Goal: Task Accomplishment & Management: Manage account settings

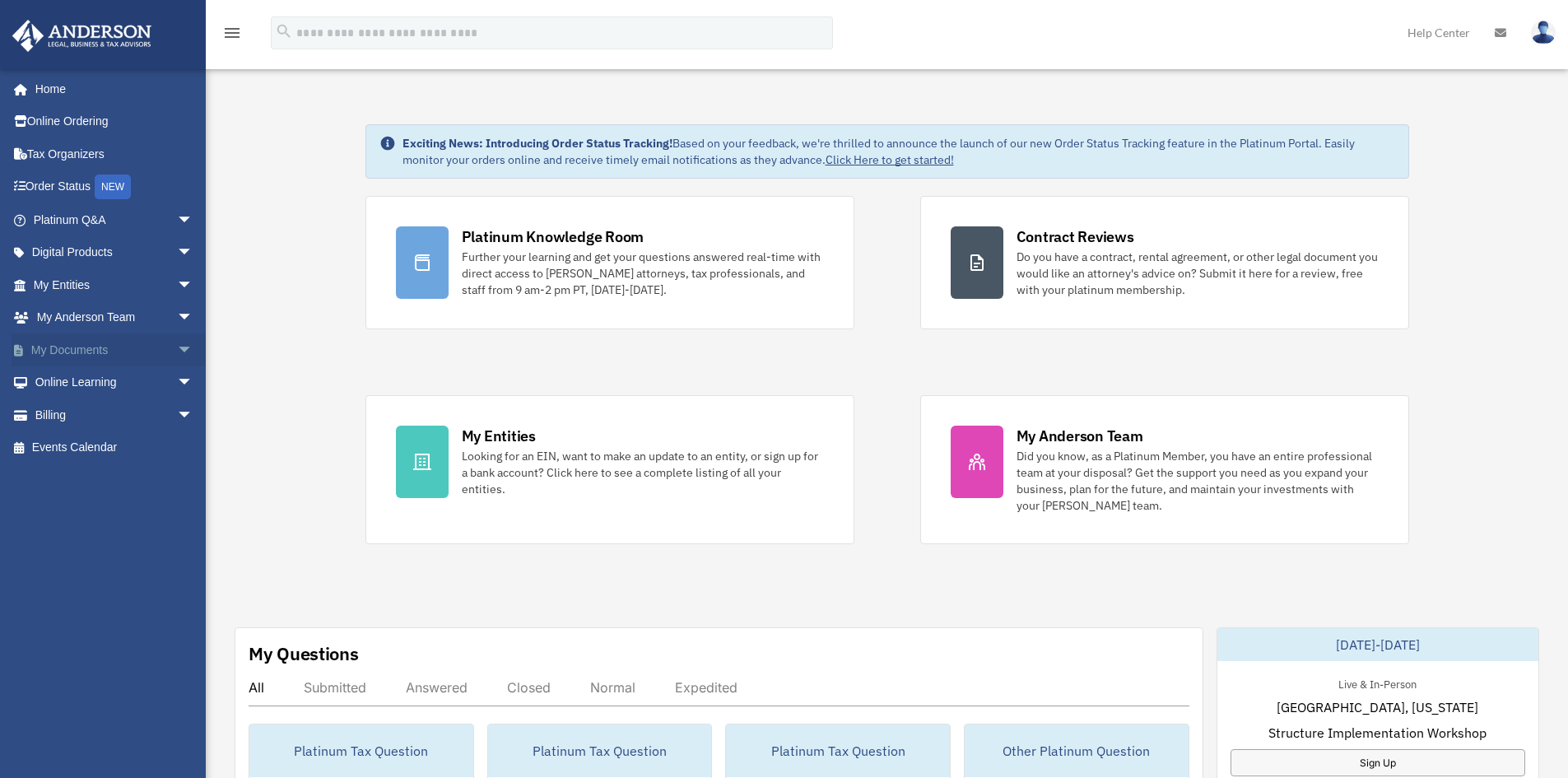
click at [98, 352] on link "My Documents arrow_drop_down" at bounding box center [115, 350] width 207 height 33
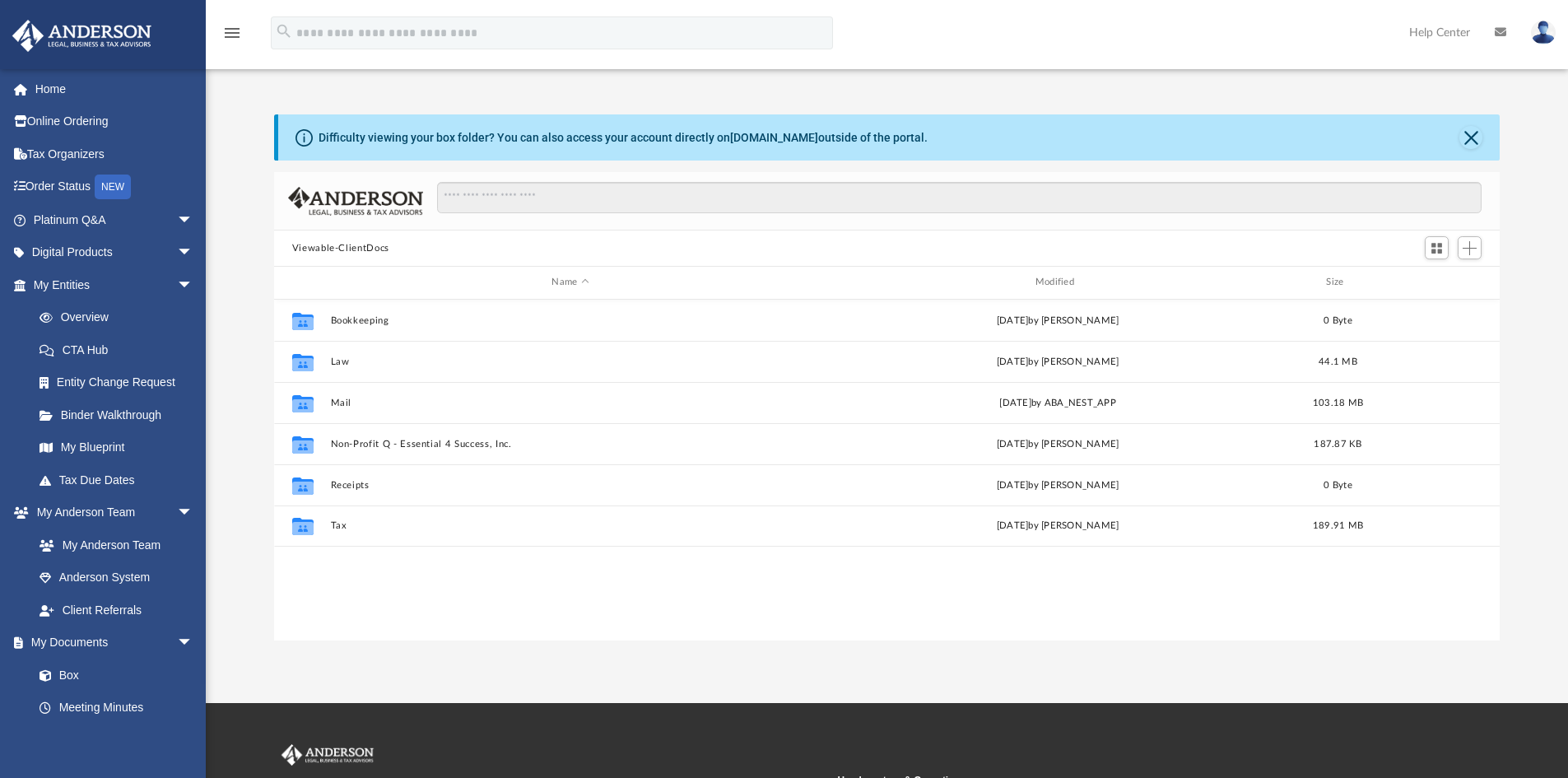
scroll to position [362, 1213]
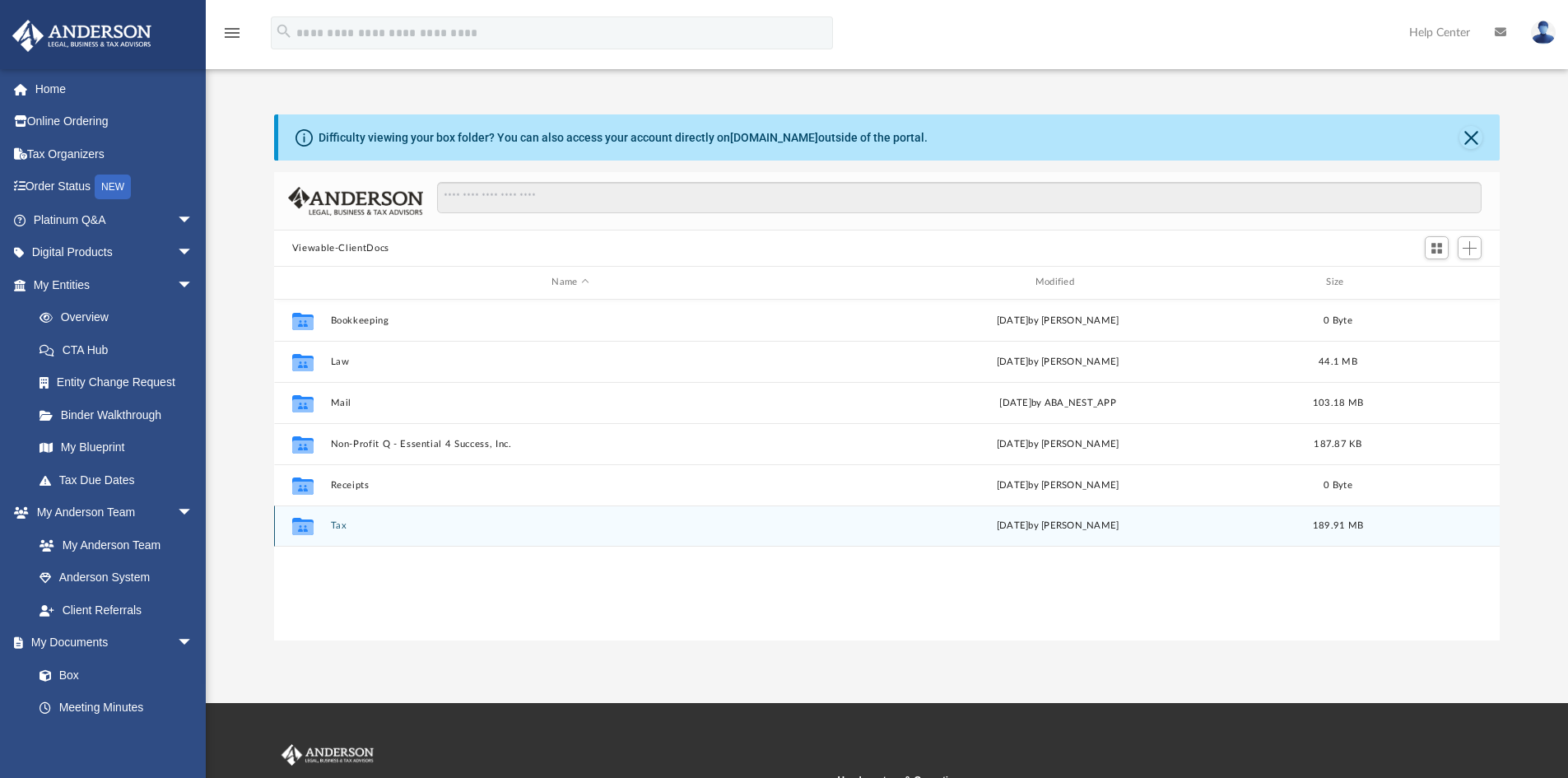
click at [334, 521] on button "Tax" at bounding box center [570, 525] width 480 height 11
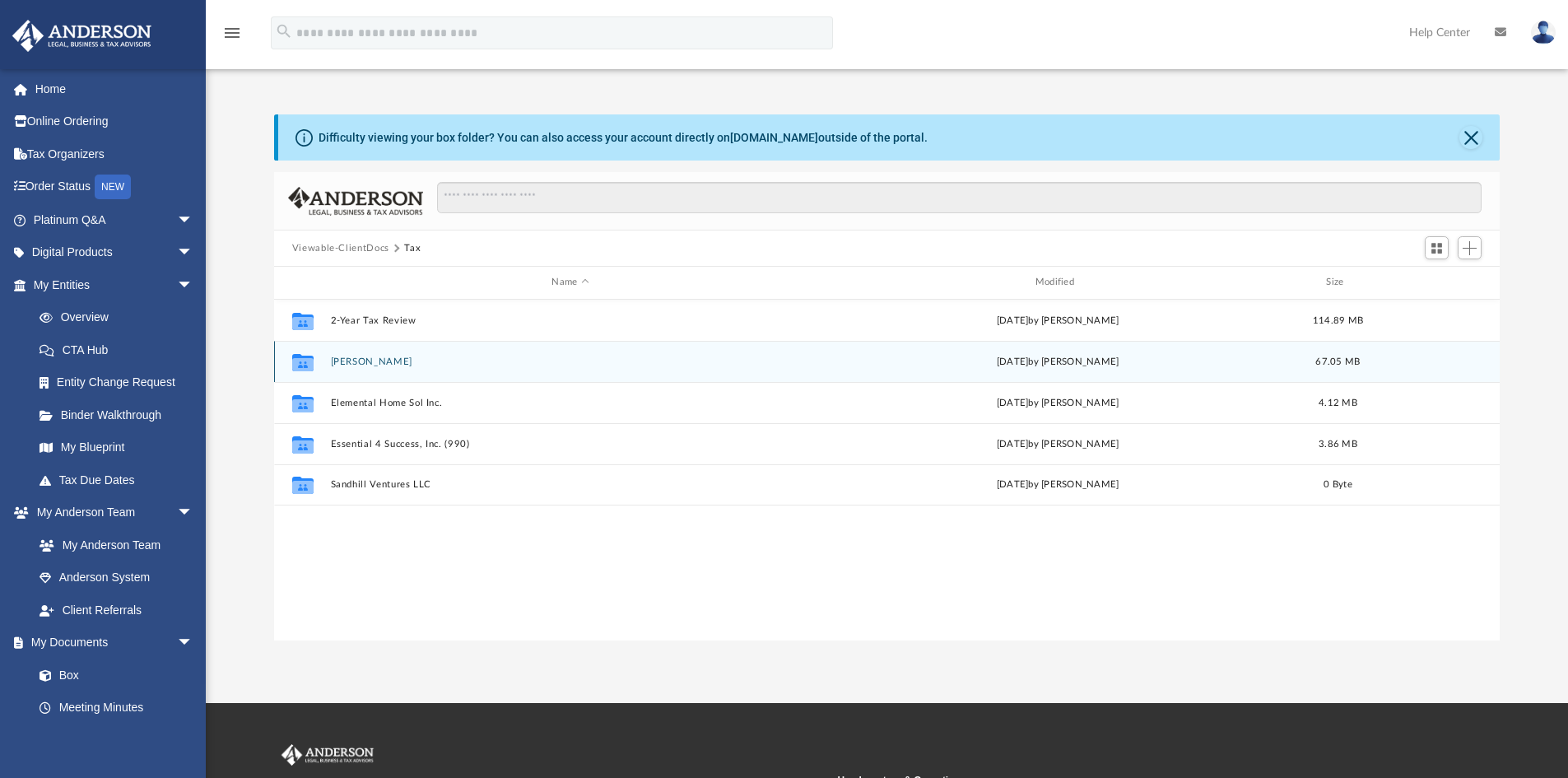
click at [373, 362] on button "Edgington, Tamara" at bounding box center [570, 362] width 480 height 11
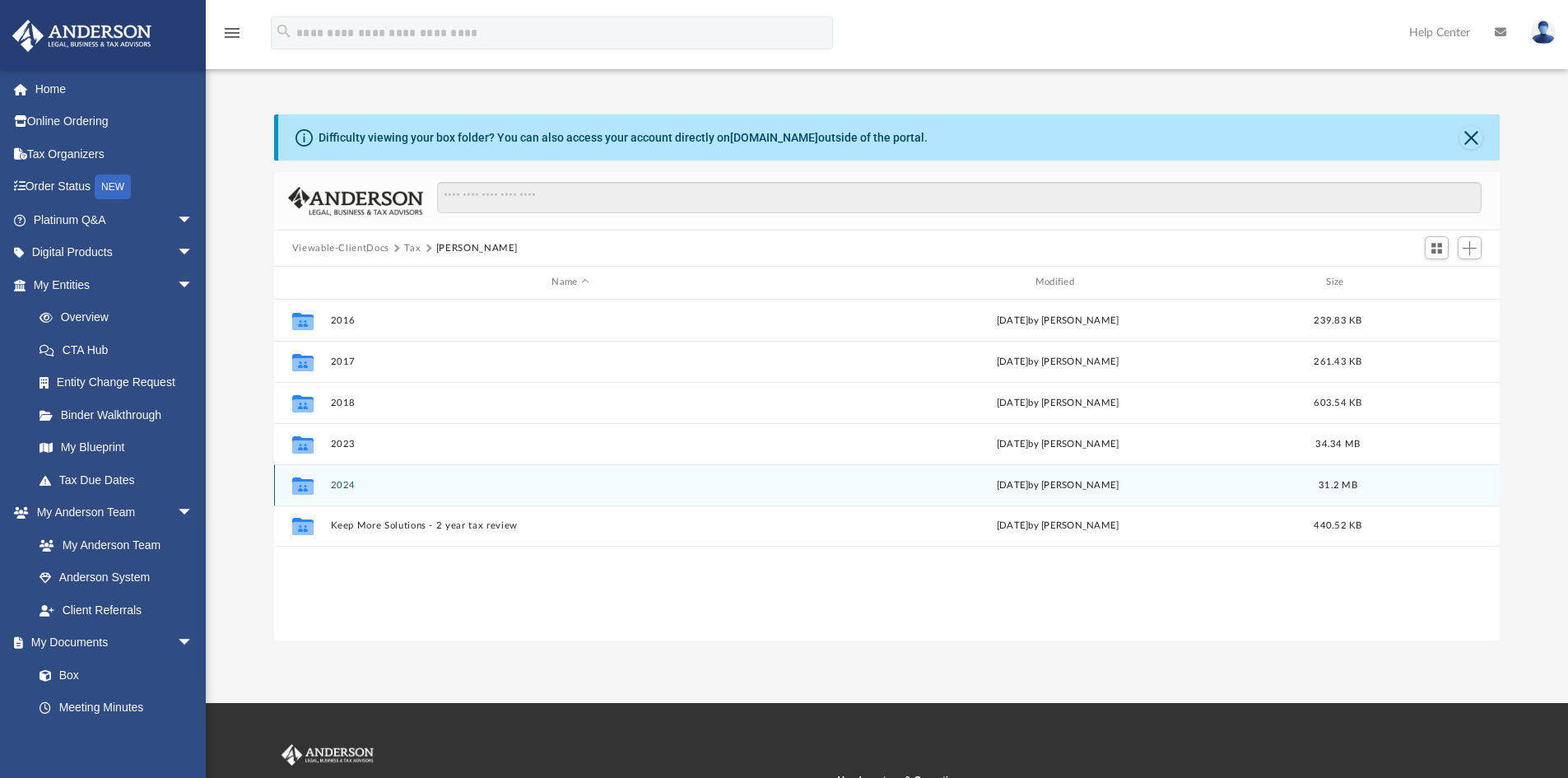
click at [343, 486] on button "2024" at bounding box center [570, 485] width 480 height 11
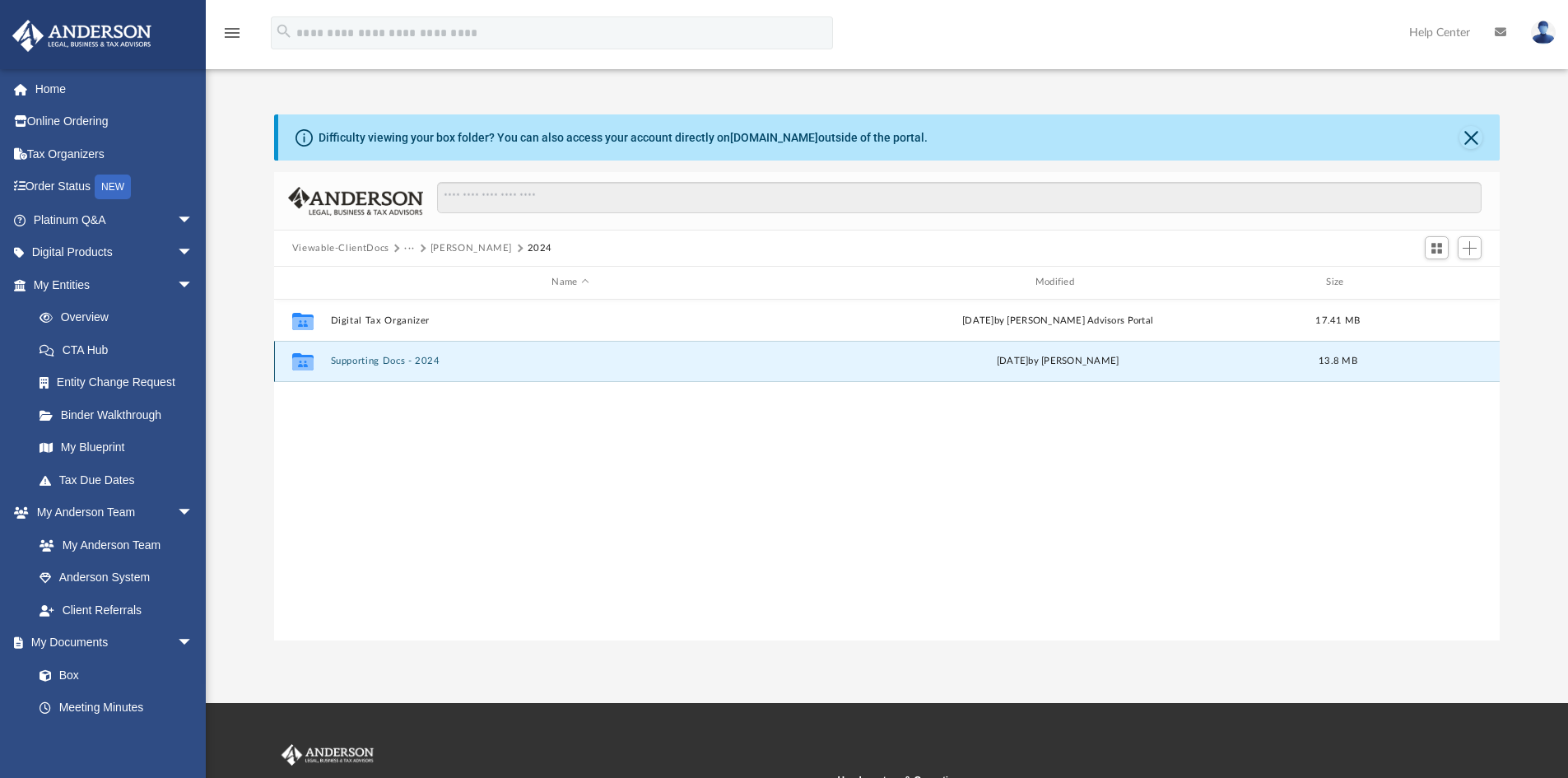
click at [386, 364] on button "Supporting Docs - 2024" at bounding box center [570, 361] width 480 height 11
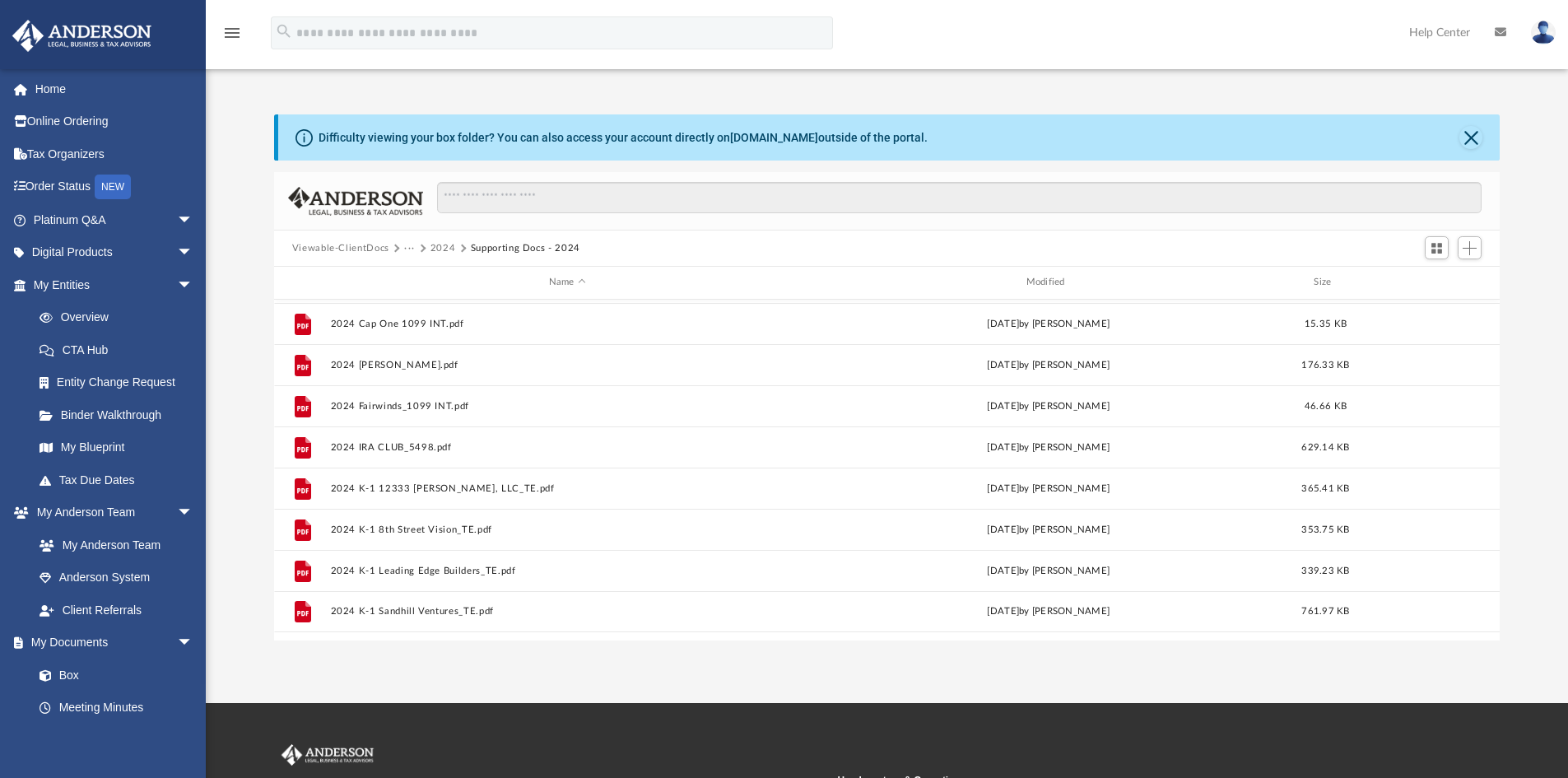
scroll to position [0, 0]
click at [1458, 253] on button "Add" at bounding box center [1470, 248] width 24 height 23
click at [1440, 277] on li "Upload" at bounding box center [1446, 281] width 53 height 18
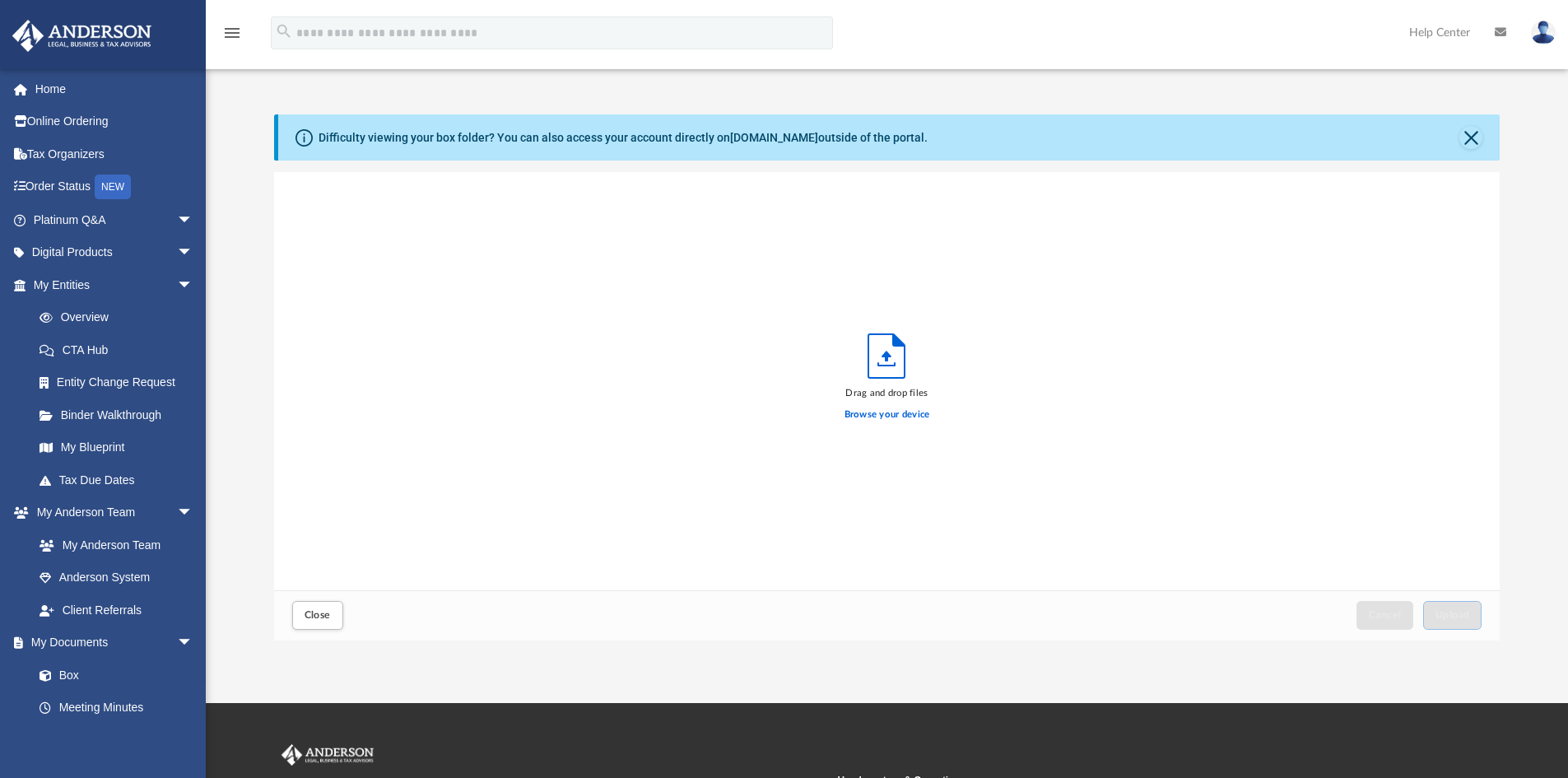
scroll to position [405, 1213]
click at [882, 413] on label "Browse your device" at bounding box center [887, 414] width 86 height 15
click at [0, 0] on input "Browse your device" at bounding box center [0, 0] width 0 height 0
drag, startPoint x: 1470, startPoint y: 613, endPoint x: 1300, endPoint y: 524, distance: 191.9
click at [1470, 614] on button "Upload" at bounding box center [1453, 615] width 59 height 29
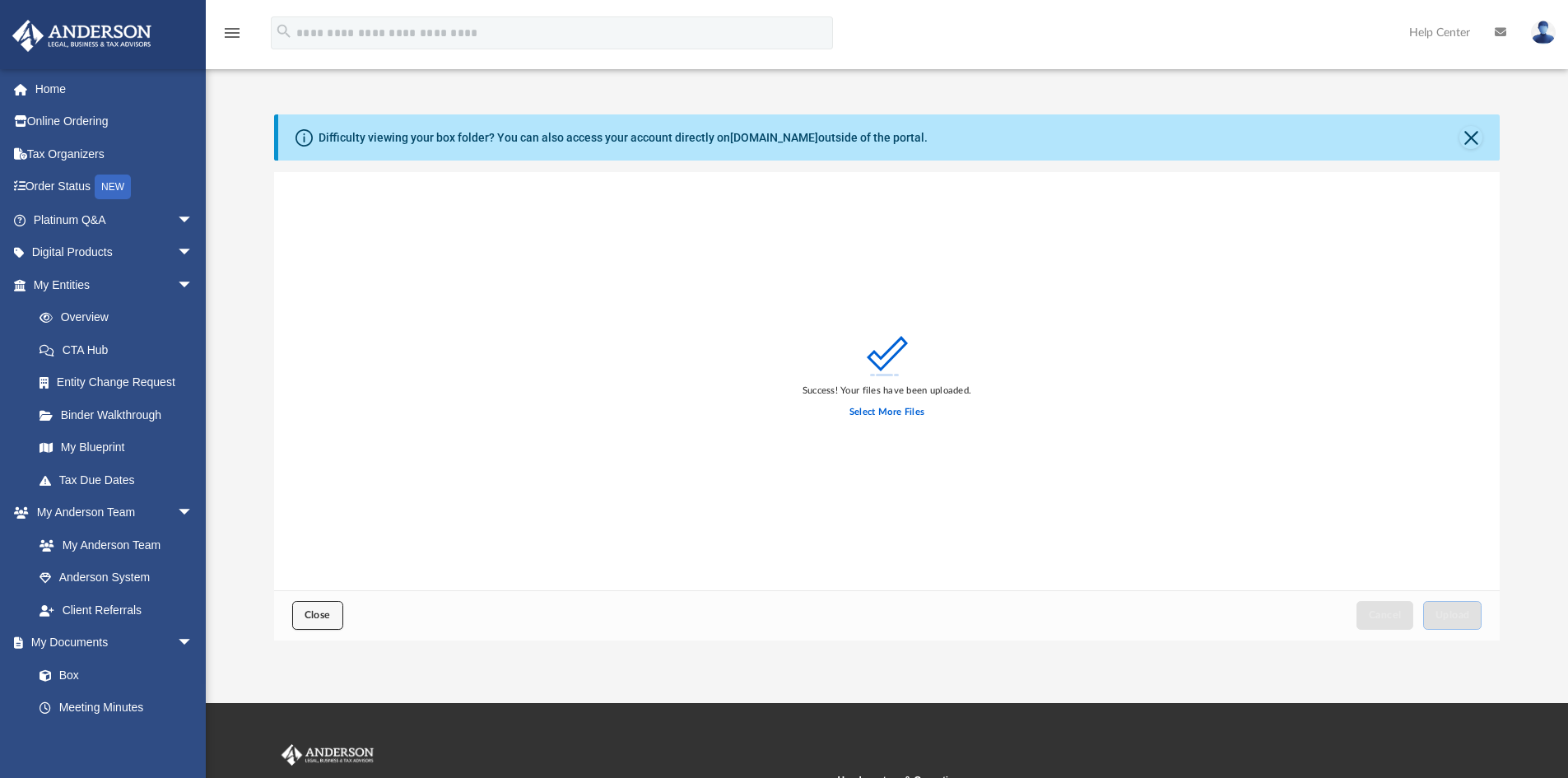
click at [330, 613] on span "Close" at bounding box center [317, 615] width 26 height 10
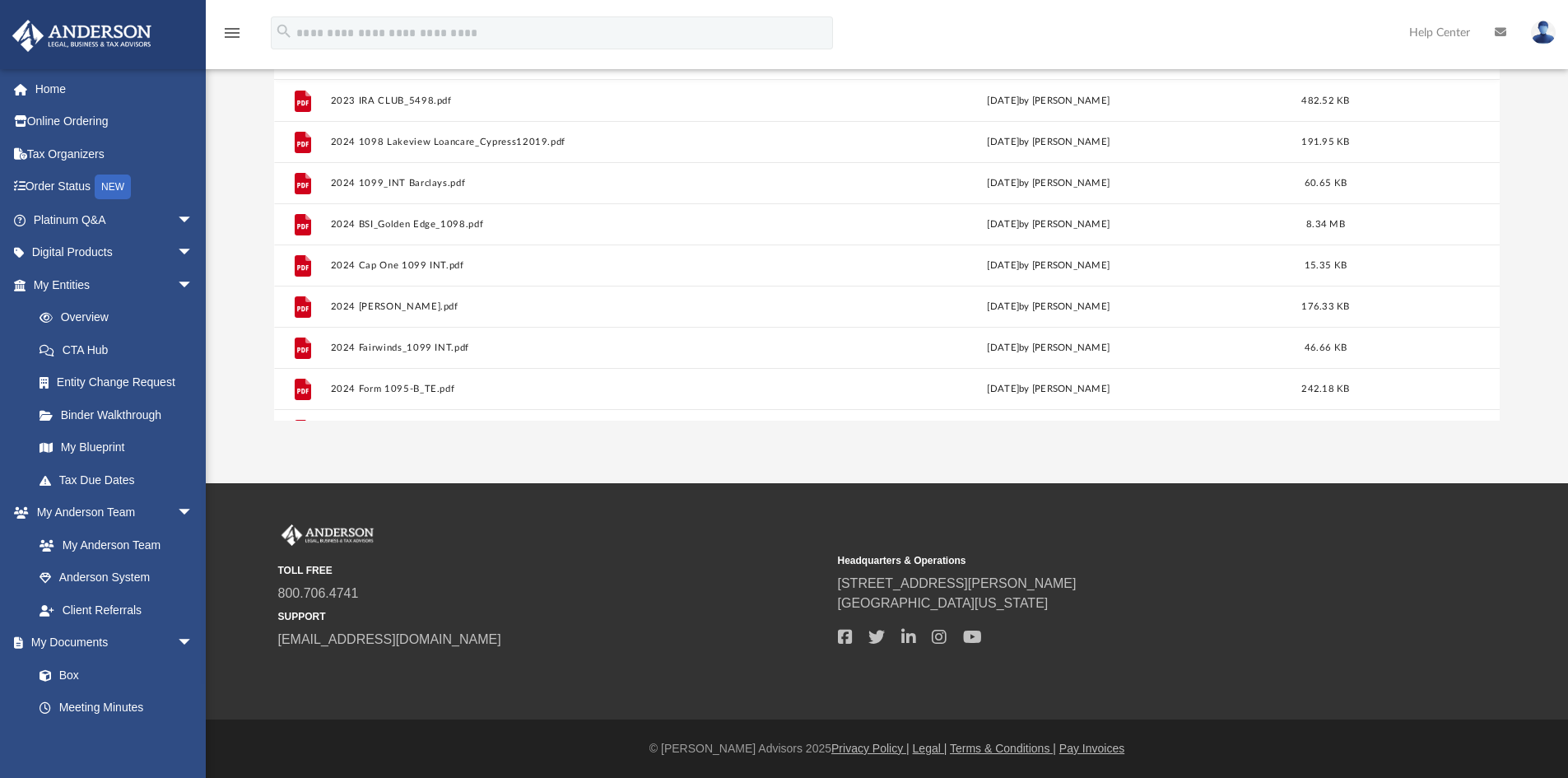
scroll to position [0, 0]
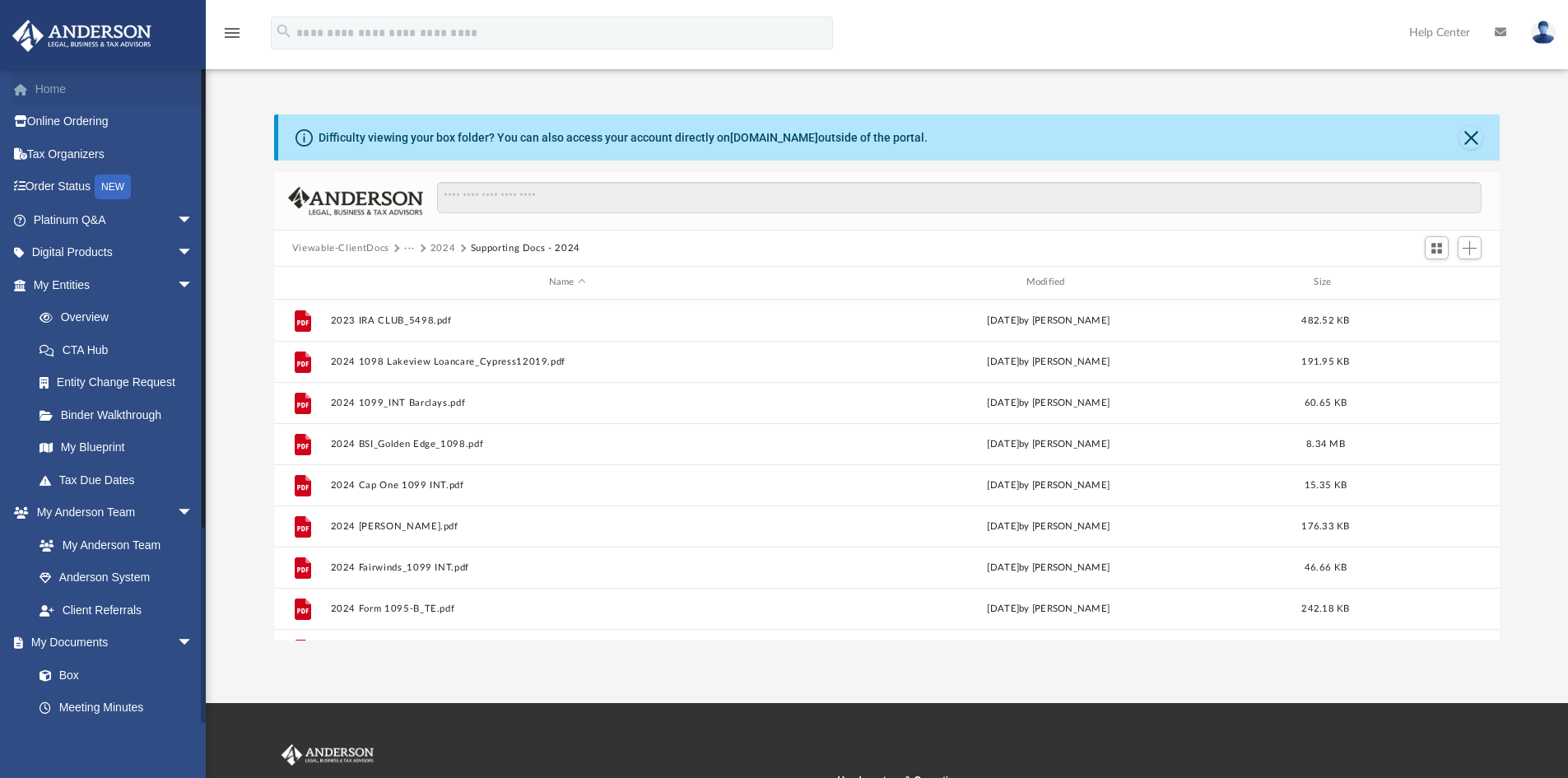
click at [56, 88] on link "Home" at bounding box center [115, 89] width 207 height 33
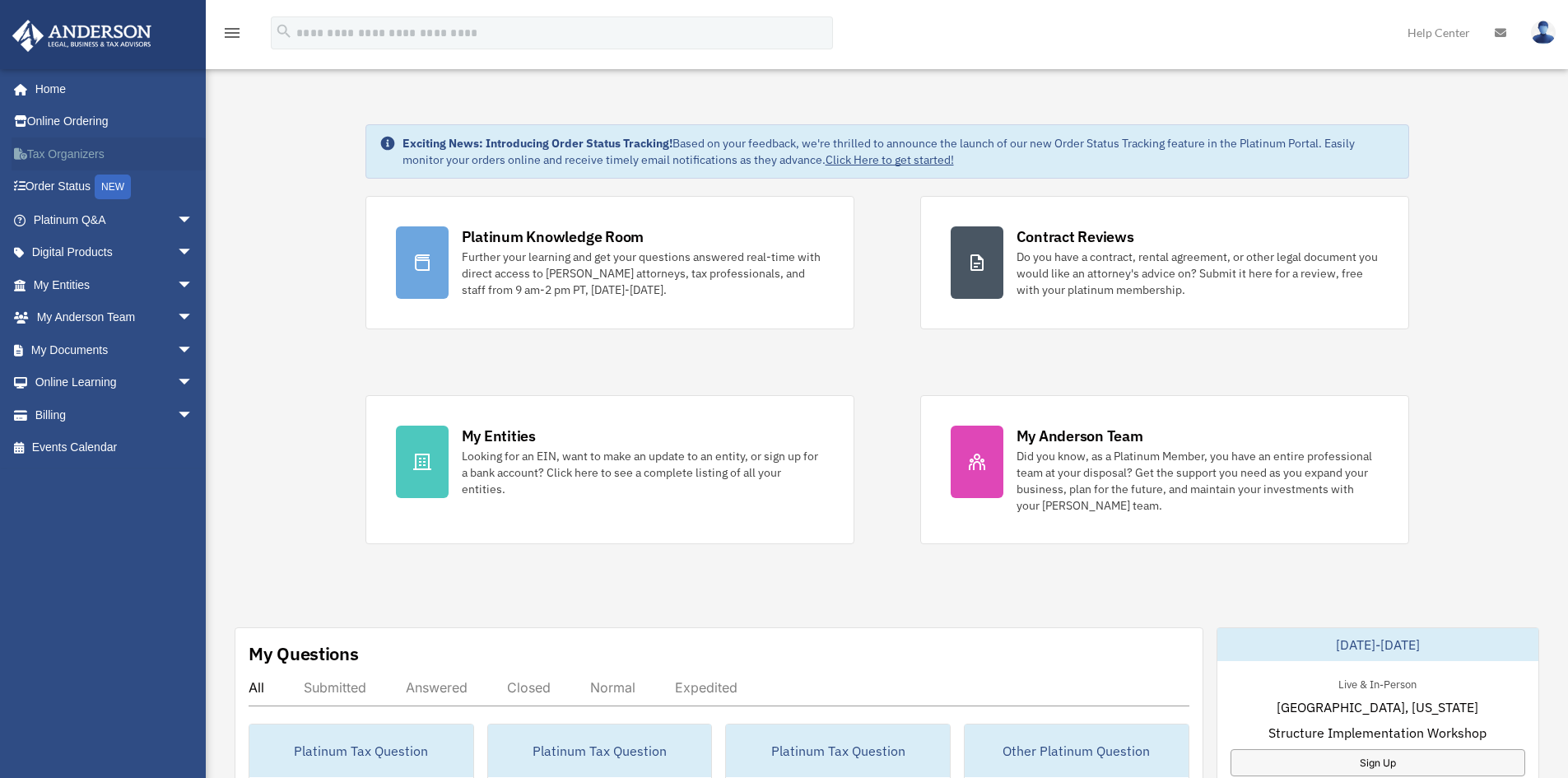
click at [56, 153] on link "Tax Organizers" at bounding box center [115, 154] width 207 height 33
